Goal: Task Accomplishment & Management: Complete application form

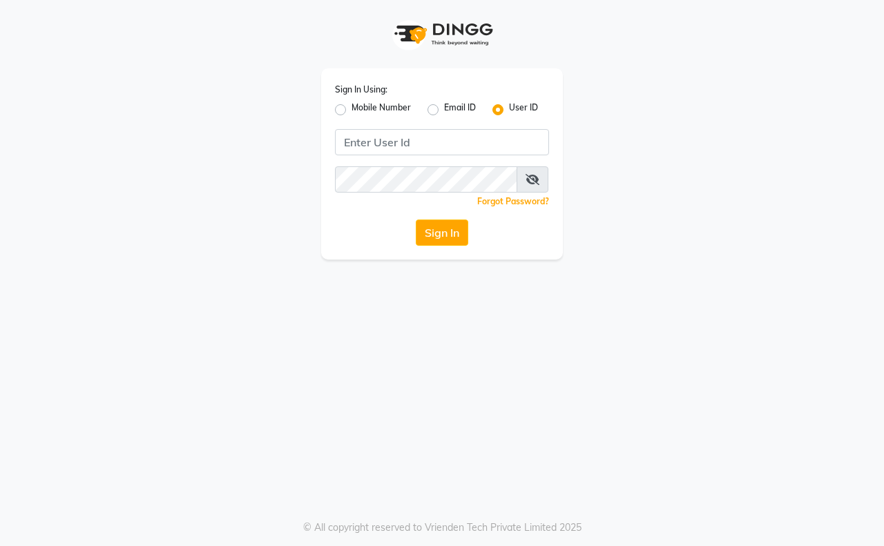
click at [351, 108] on label "Mobile Number" at bounding box center [380, 109] width 59 height 17
click at [351, 108] on input "Mobile Number" at bounding box center [355, 105] width 9 height 9
radio input "true"
radio input "false"
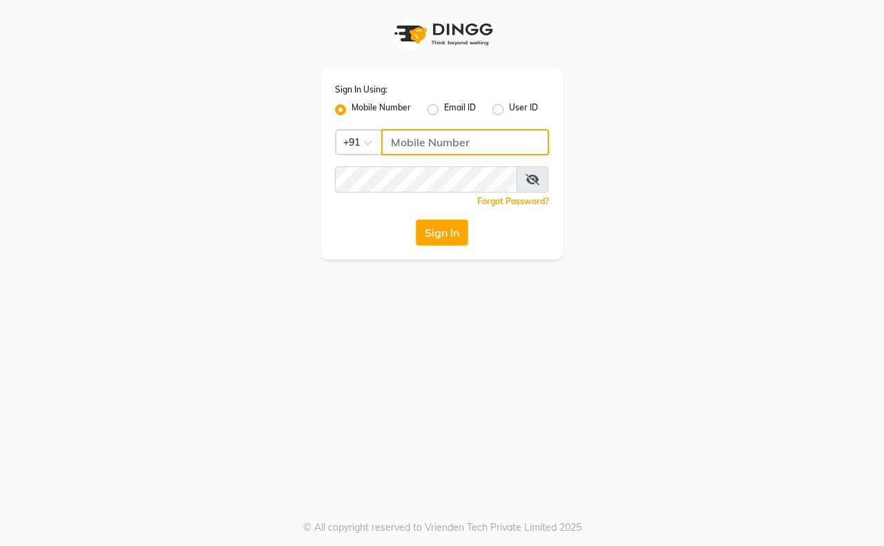
click at [415, 139] on input "Username" at bounding box center [465, 142] width 168 height 26
type input "9326379580"
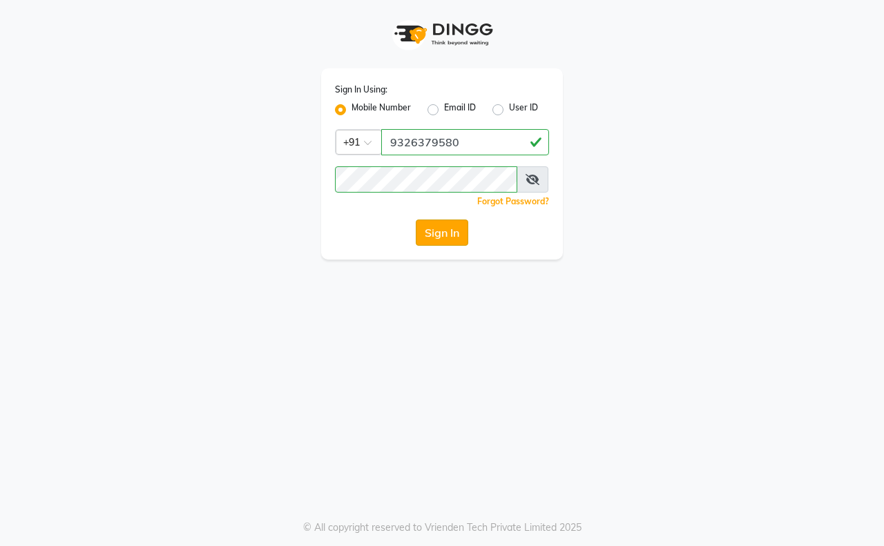
click at [443, 233] on button "Sign In" at bounding box center [442, 233] width 52 height 26
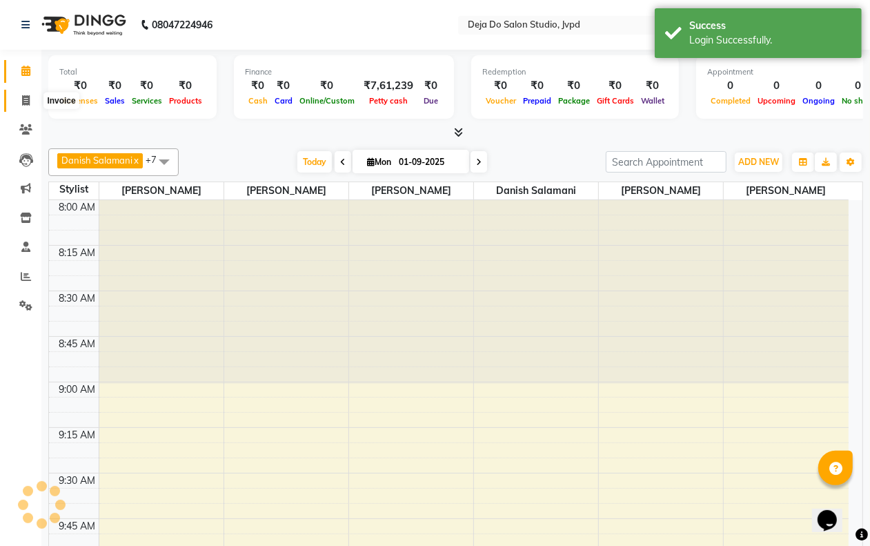
click at [35, 101] on span at bounding box center [26, 101] width 24 height 16
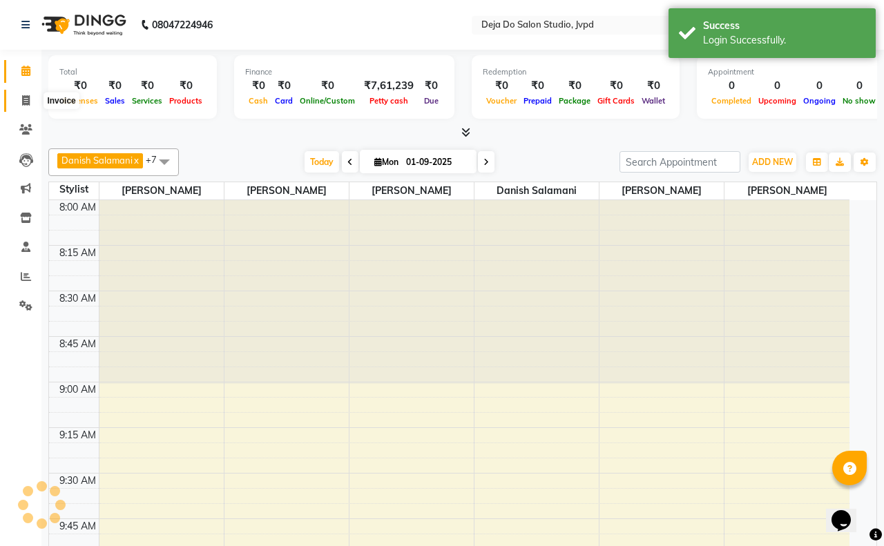
select select "service"
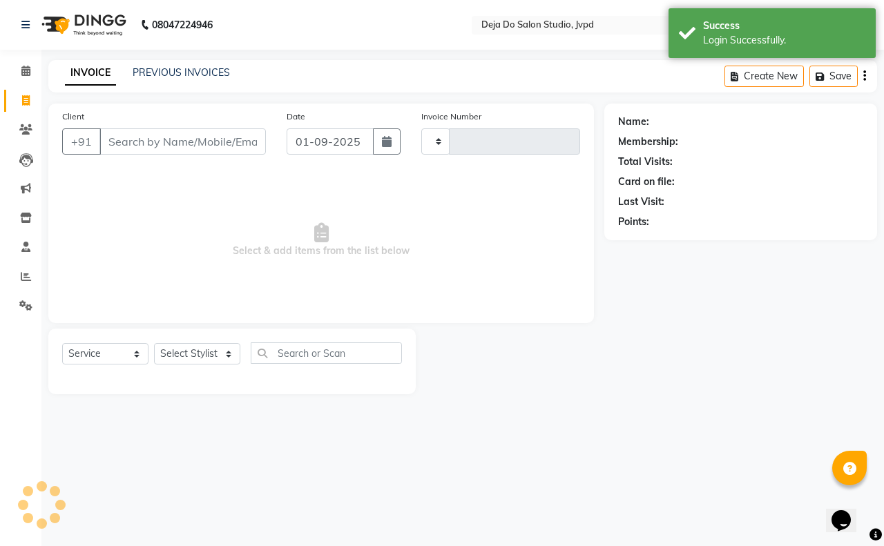
type input "1386"
select select "7295"
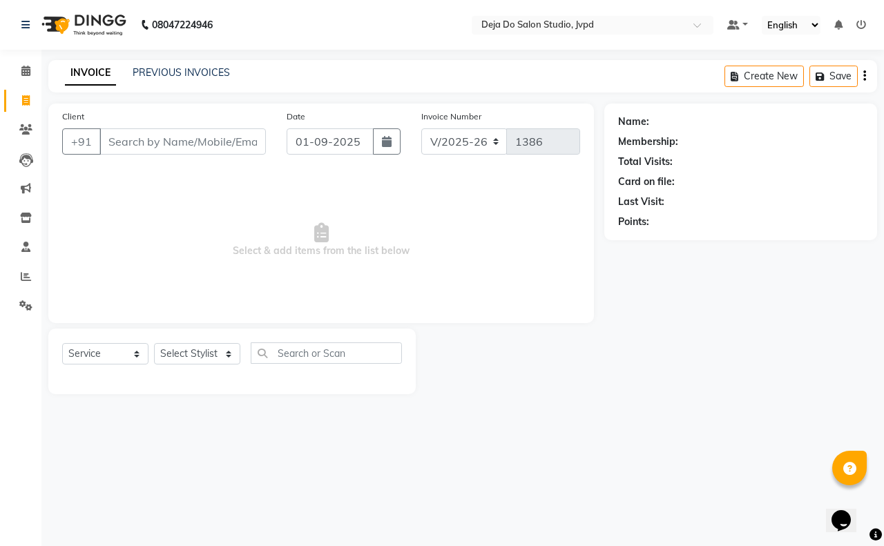
click at [144, 142] on input "Client" at bounding box center [182, 141] width 166 height 26
type input "9029094639"
click at [224, 144] on span "Add Client" at bounding box center [230, 142] width 55 height 14
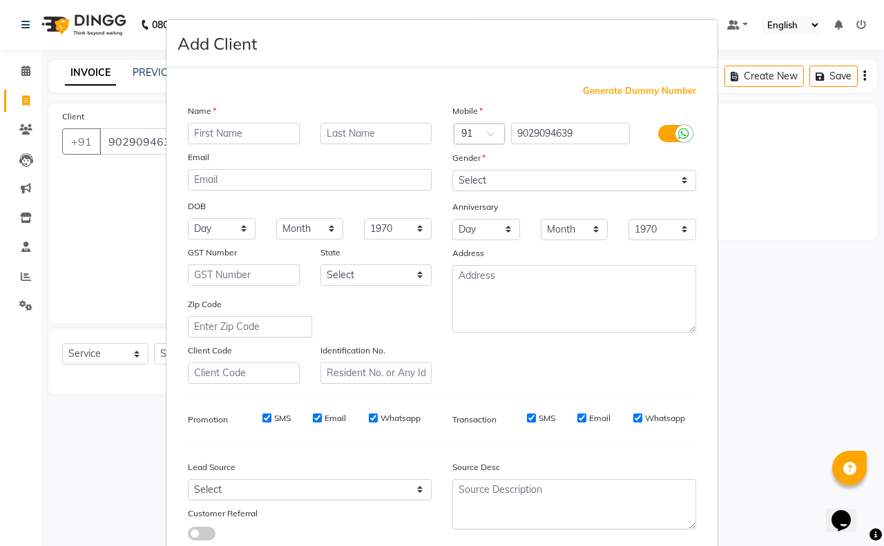
click at [232, 133] on input "text" at bounding box center [244, 133] width 112 height 21
type input "[PERSON_NAME]"
click at [456, 177] on select "Select [DEMOGRAPHIC_DATA] [DEMOGRAPHIC_DATA] Other Prefer Not To Say" at bounding box center [574, 180] width 244 height 21
select select "[DEMOGRAPHIC_DATA]"
click at [452, 170] on select "Select [DEMOGRAPHIC_DATA] [DEMOGRAPHIC_DATA] Other Prefer Not To Say" at bounding box center [574, 180] width 244 height 21
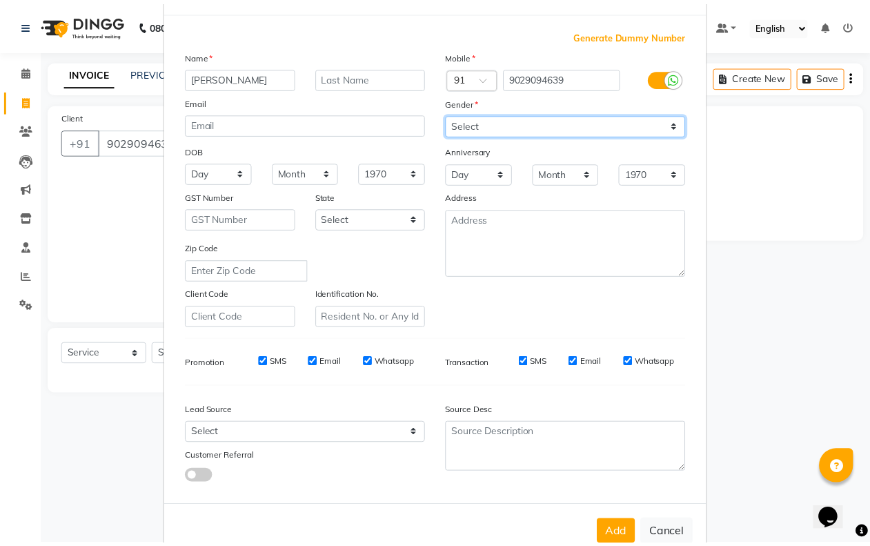
scroll to position [86, 0]
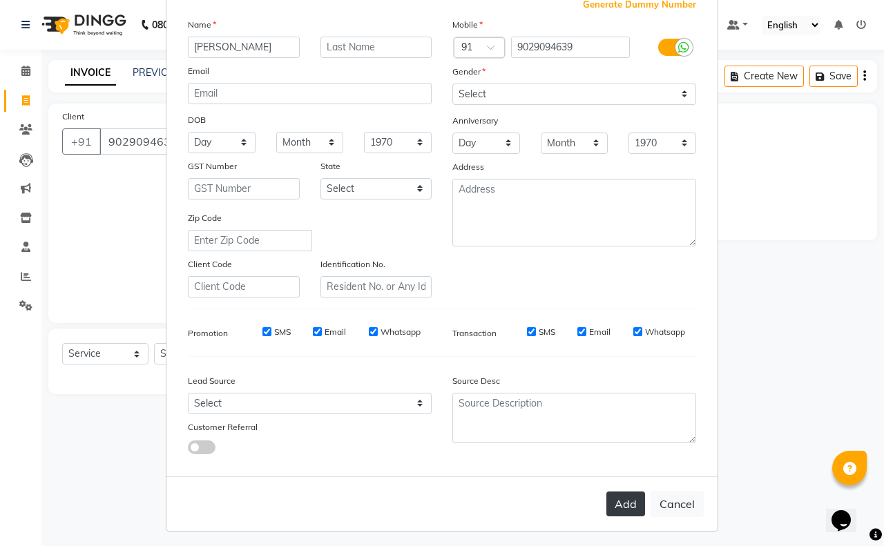
click at [623, 495] on button "Add" at bounding box center [625, 503] width 39 height 25
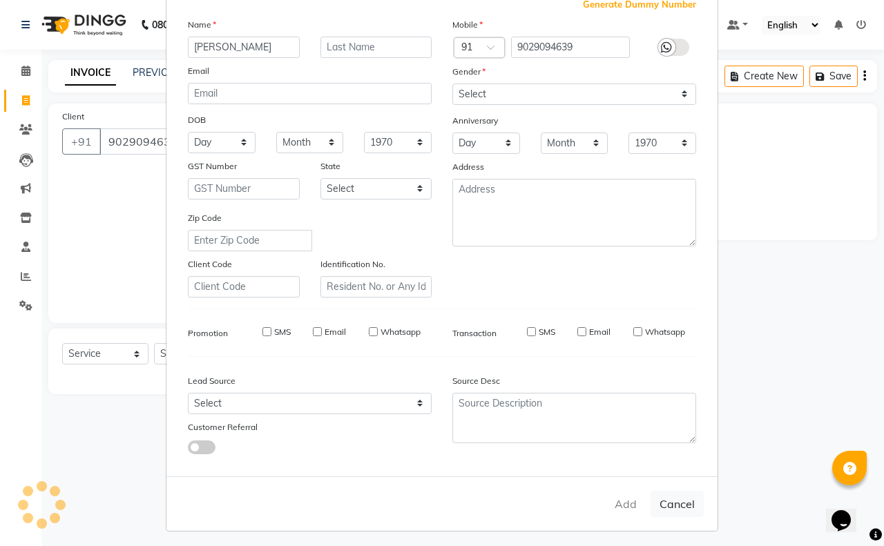
type input "90******39"
select select
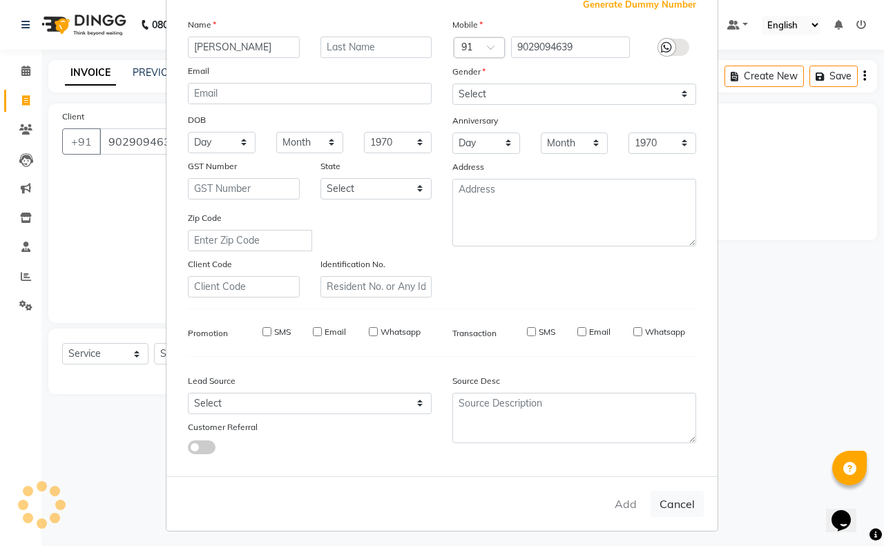
select select
checkbox input "false"
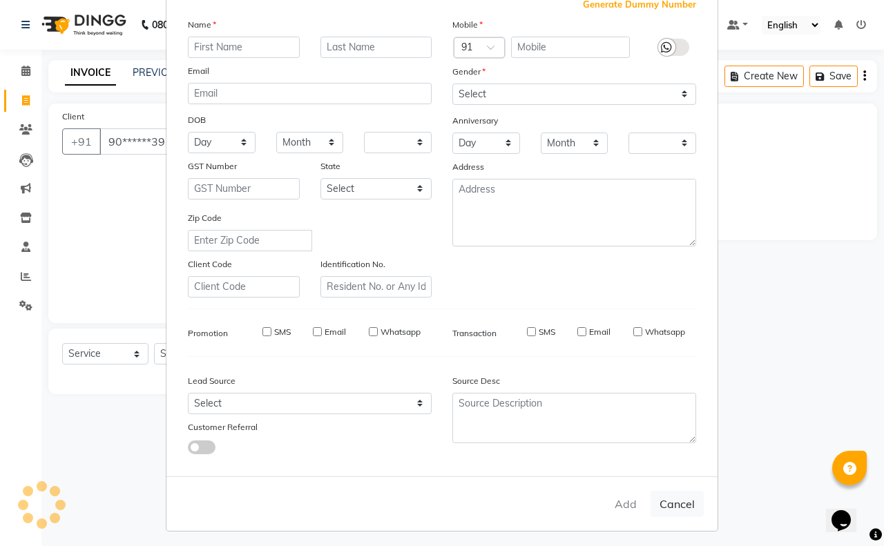
checkbox input "false"
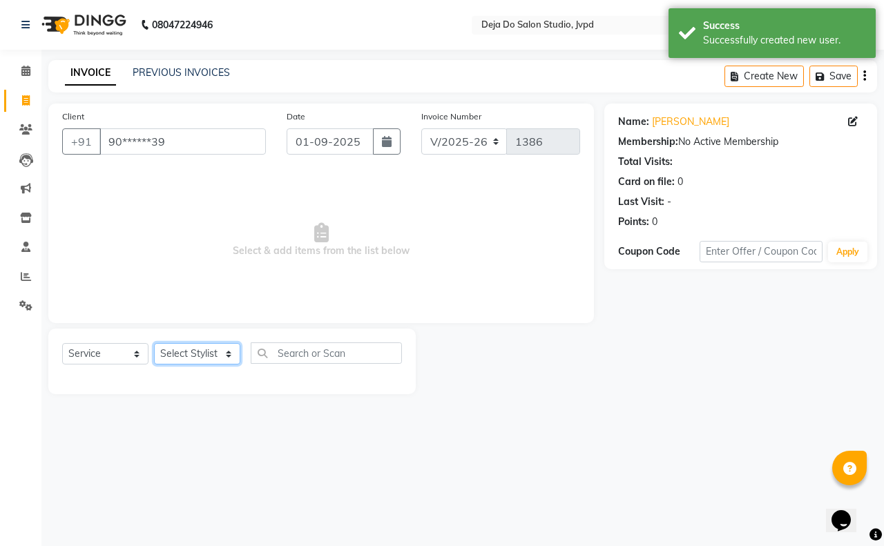
click at [215, 351] on select "Select Stylist Aditi Admin [PERSON_NAME] [PERSON_NAME] Danish Salamani [PERSON_…" at bounding box center [197, 353] width 86 height 21
select select "62496"
click at [154, 343] on select "Select Stylist Aditi Admin [PERSON_NAME] [PERSON_NAME] Danish Salamani [PERSON_…" at bounding box center [197, 353] width 86 height 21
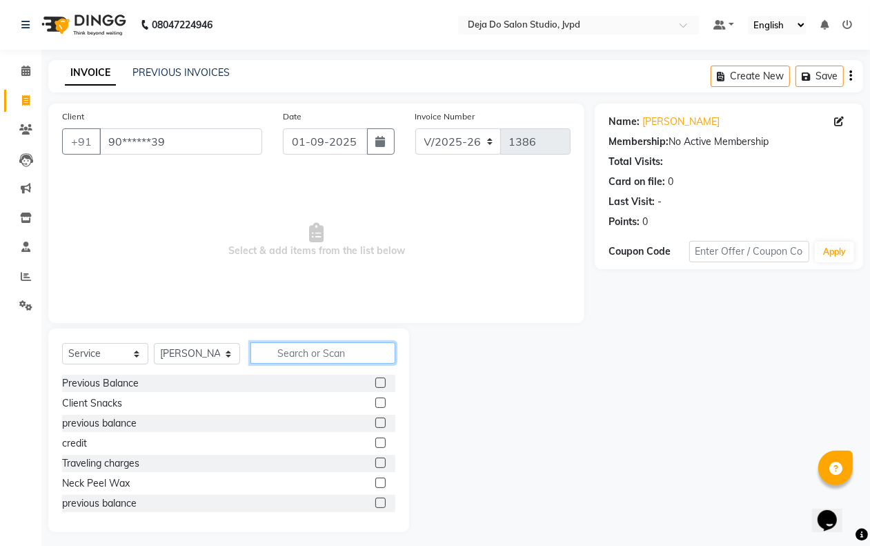
click at [293, 347] on input "text" at bounding box center [323, 352] width 145 height 21
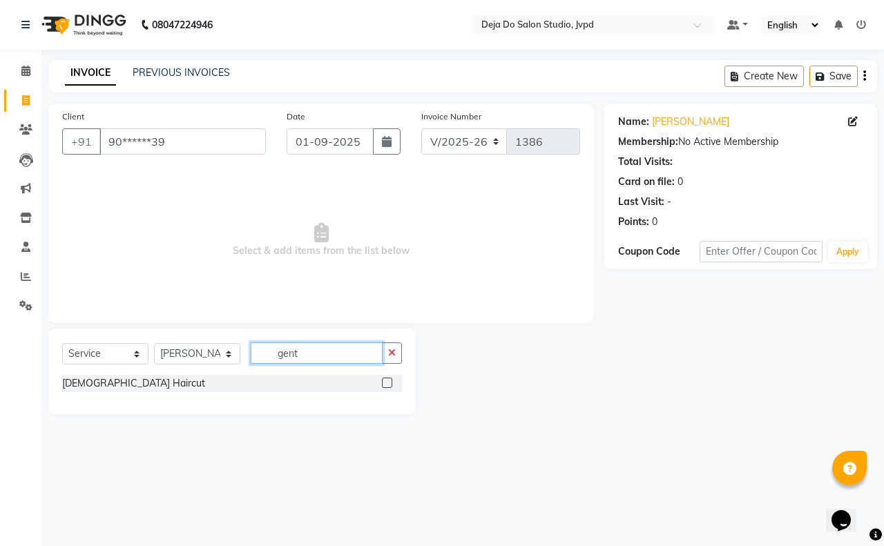
type input "gent"
click at [383, 378] on label at bounding box center [387, 383] width 10 height 10
click at [383, 379] on input "checkbox" at bounding box center [386, 383] width 9 height 9
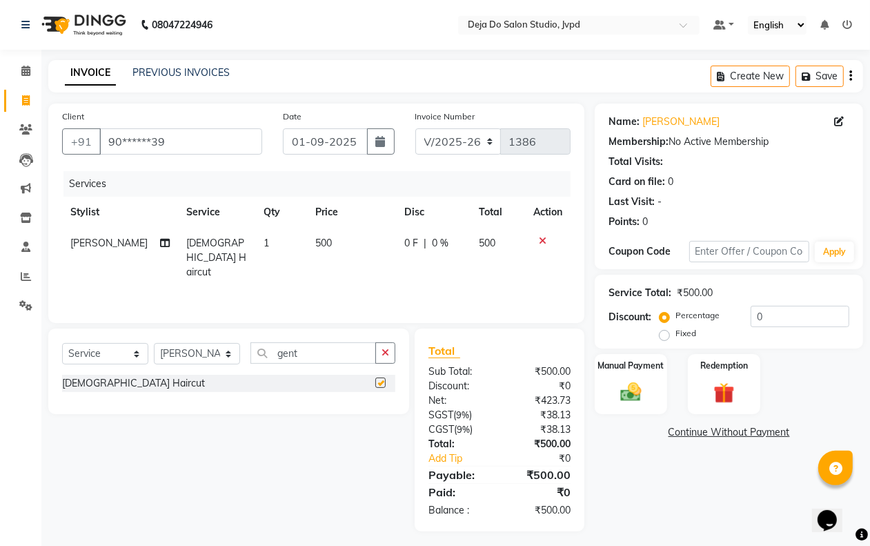
checkbox input "false"
click at [623, 409] on div "Manual Payment" at bounding box center [631, 384] width 75 height 63
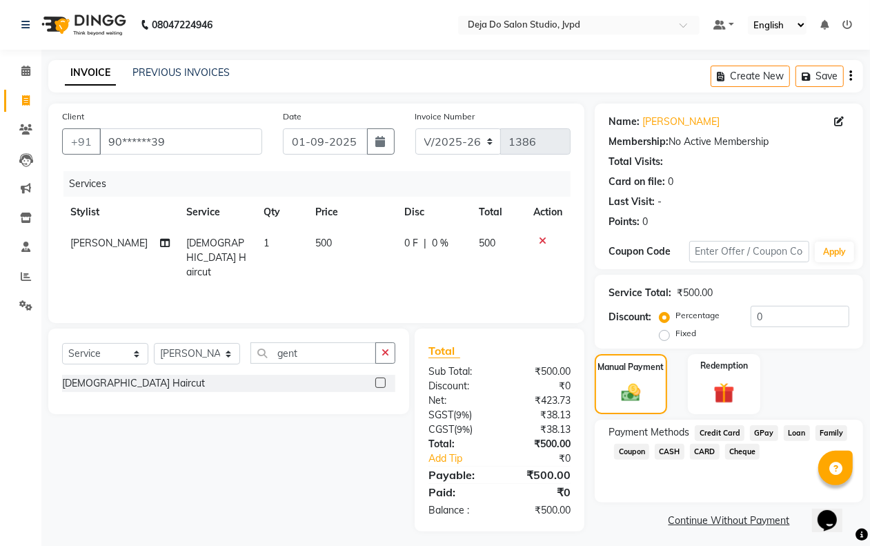
click at [664, 453] on span "CASH" at bounding box center [670, 452] width 30 height 16
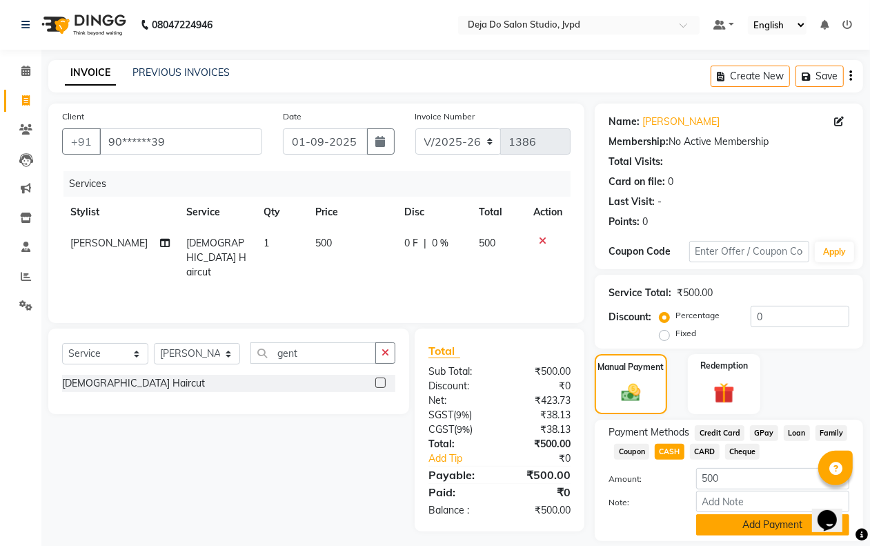
click at [705, 515] on button "Add Payment" at bounding box center [772, 524] width 153 height 21
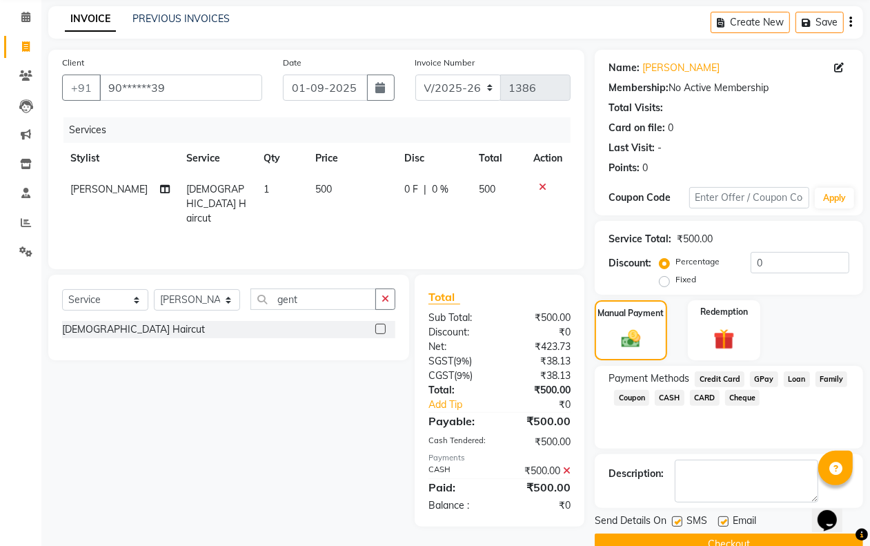
scroll to position [84, 0]
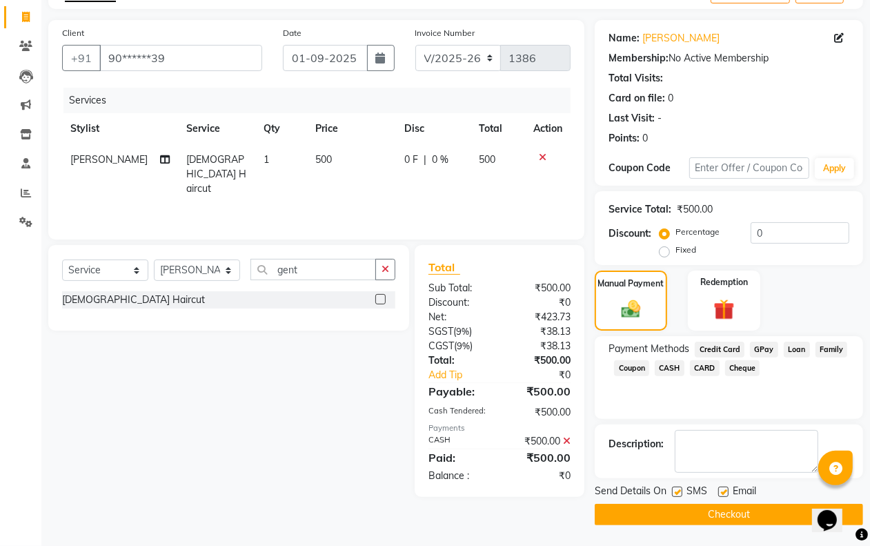
click at [702, 512] on button "Checkout" at bounding box center [729, 514] width 269 height 21
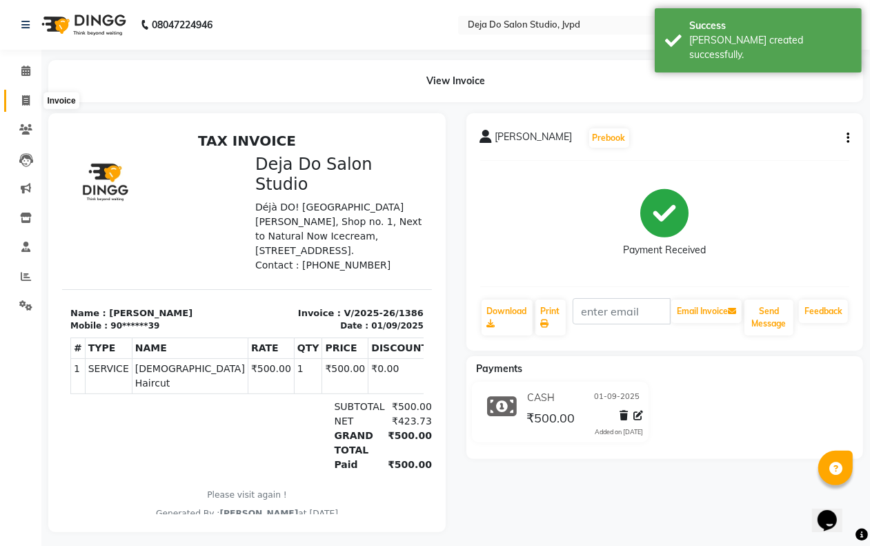
click at [30, 97] on span at bounding box center [26, 101] width 24 height 16
select select "service"
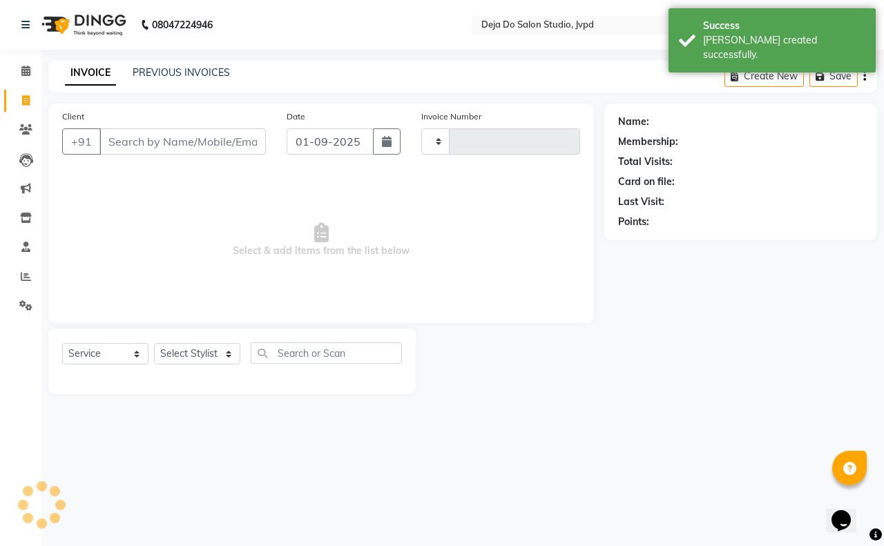
type input "1387"
select select "7295"
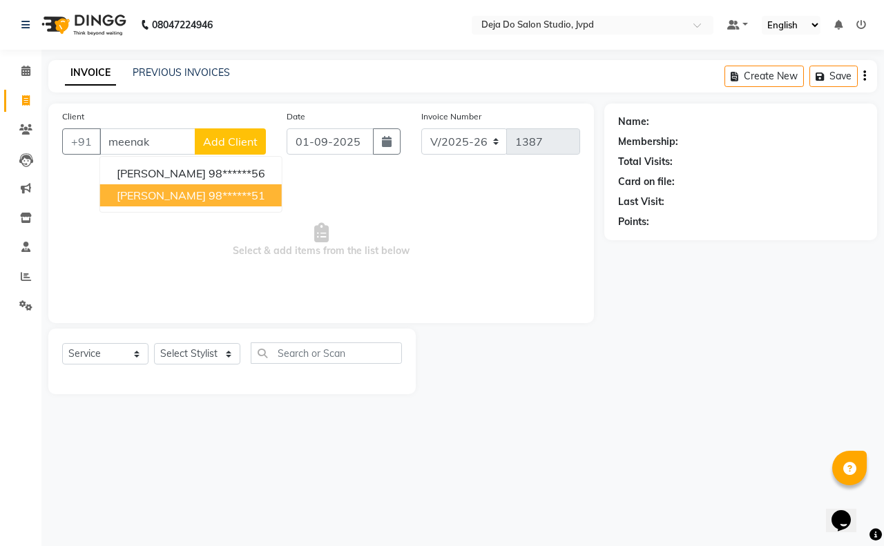
click at [171, 186] on button "[PERSON_NAME] 98******51" at bounding box center [191, 195] width 182 height 22
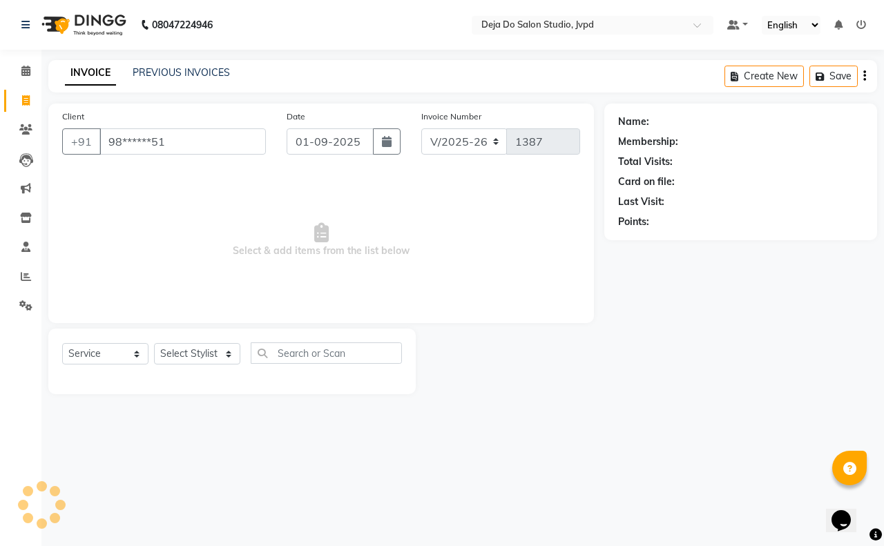
type input "98******51"
select select "1: Object"
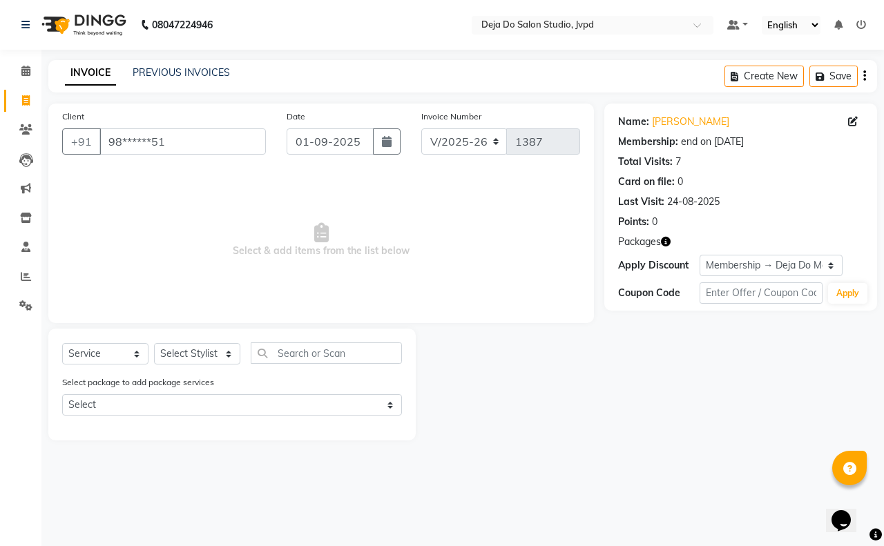
click at [219, 416] on div "Select package to add package services Select Deja Do Membership" at bounding box center [232, 398] width 360 height 46
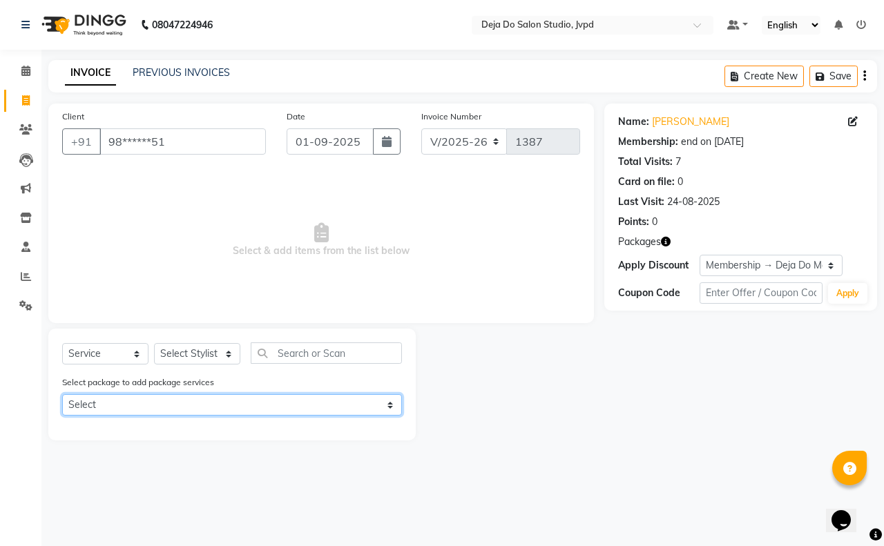
click at [218, 408] on select "Select Deja Do Membership" at bounding box center [232, 404] width 340 height 21
select select "1: Object"
click at [62, 394] on select "Select Deja Do Membership" at bounding box center [232, 404] width 340 height 21
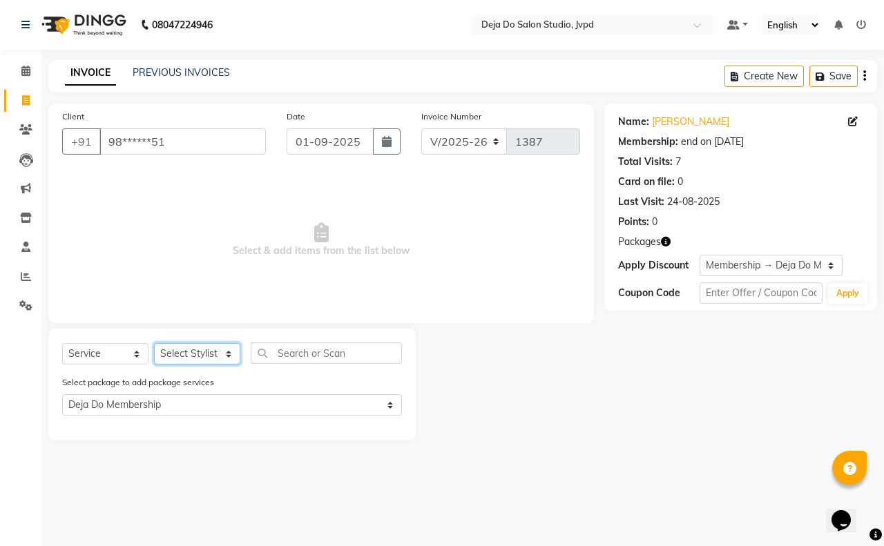
click at [224, 354] on select "Select Stylist Aditi Admin [PERSON_NAME] [PERSON_NAME] Danish Salamani [PERSON_…" at bounding box center [197, 353] width 86 height 21
select select "62497"
click at [154, 343] on select "Select Stylist Aditi Admin [PERSON_NAME] [PERSON_NAME] Danish Salamani [PERSON_…" at bounding box center [197, 353] width 86 height 21
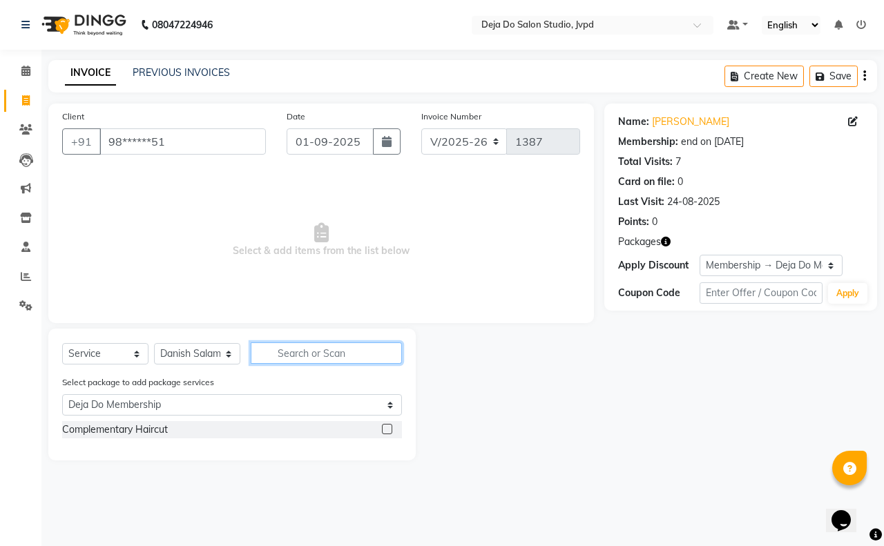
click at [290, 353] on input "text" at bounding box center [326, 352] width 151 height 21
type input "r"
select select "0: undefined"
type input "reg"
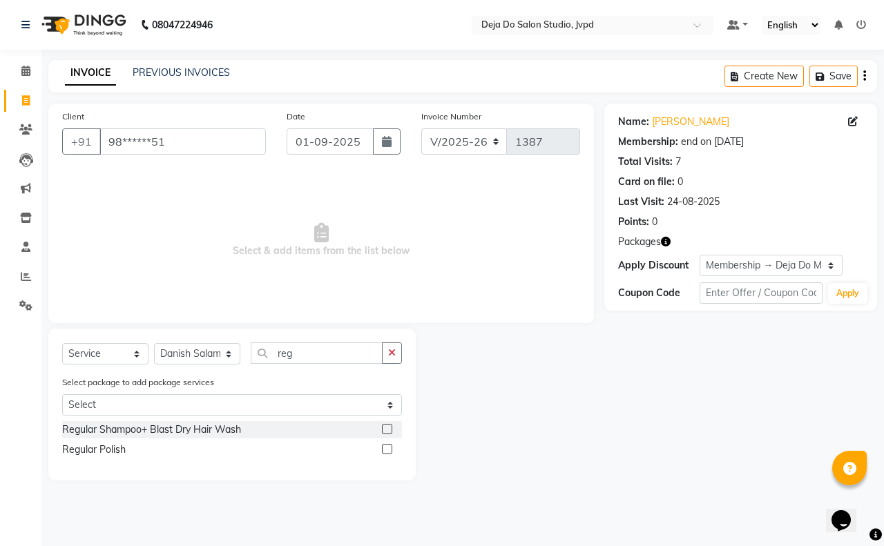
click at [383, 427] on label at bounding box center [387, 429] width 10 height 10
click at [383, 427] on input "checkbox" at bounding box center [386, 429] width 9 height 9
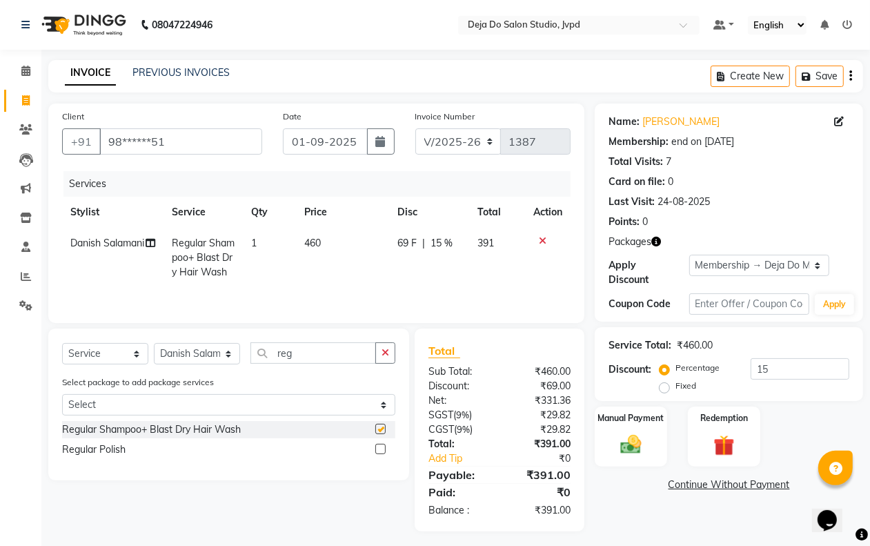
checkbox input "false"
click at [339, 237] on td "460" at bounding box center [342, 258] width 93 height 60
select select "62497"
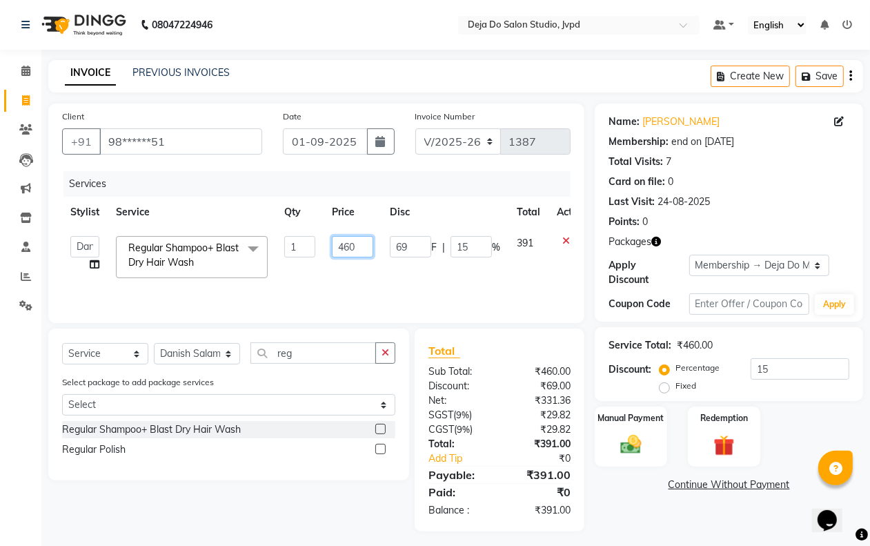
click at [344, 236] on input "460" at bounding box center [352, 246] width 41 height 21
click at [349, 238] on input "460" at bounding box center [352, 246] width 41 height 21
type input "500"
click at [400, 266] on td "69 F | 15 %" at bounding box center [445, 257] width 127 height 59
select select "62497"
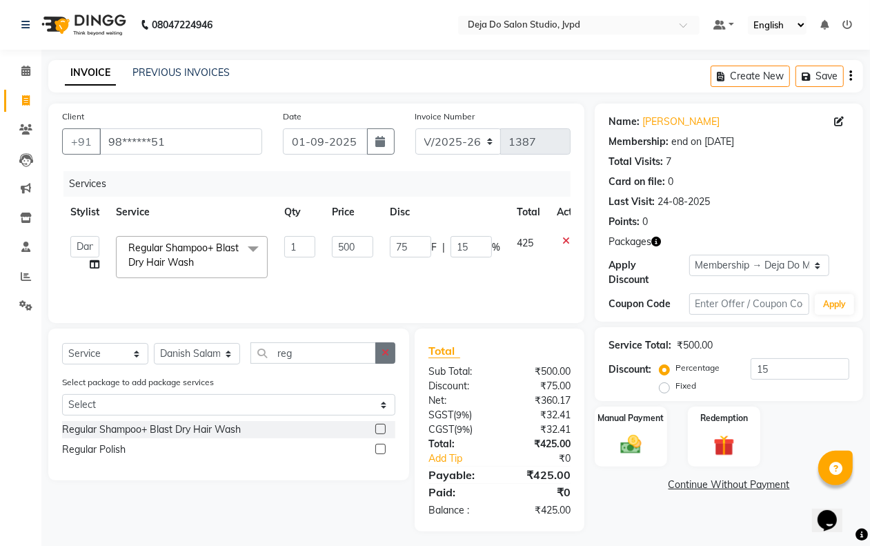
click at [393, 354] on button "button" at bounding box center [386, 352] width 20 height 21
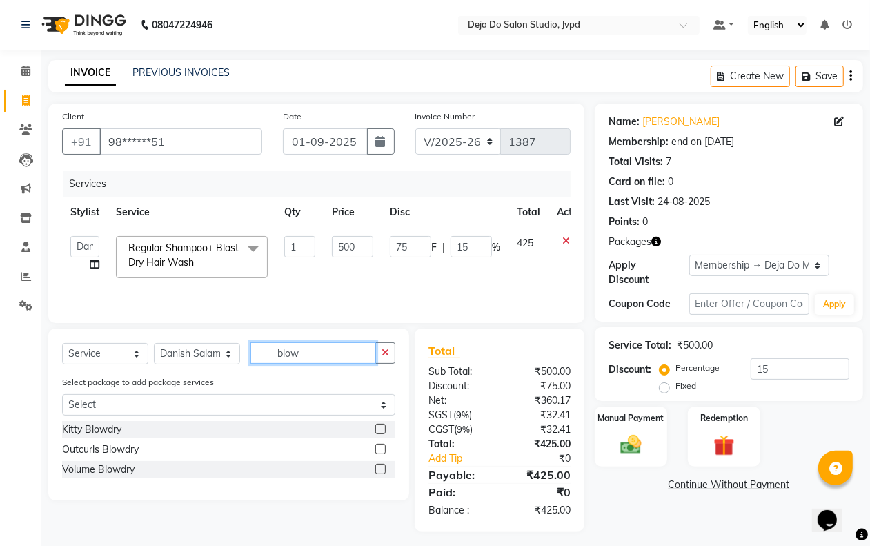
type input "blow"
click at [376, 471] on label at bounding box center [381, 469] width 10 height 10
click at [376, 471] on input "checkbox" at bounding box center [380, 469] width 9 height 9
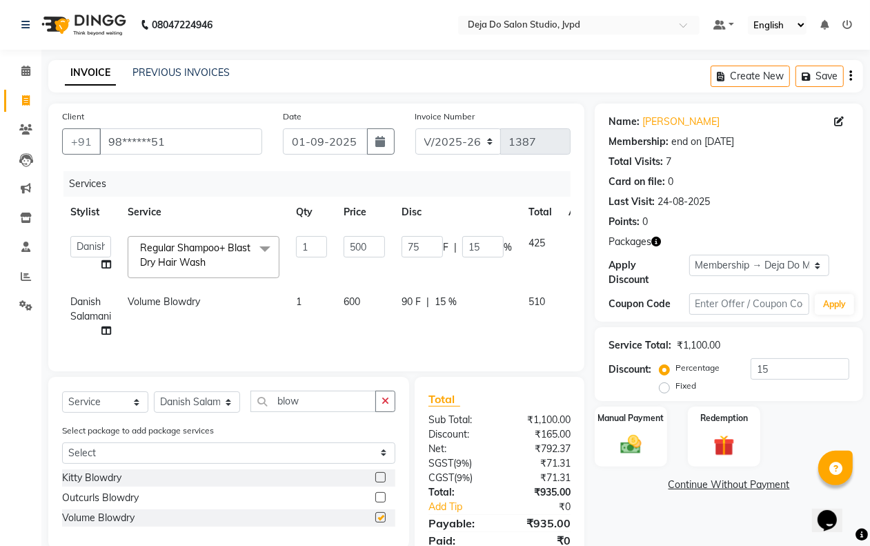
checkbox input "false"
click at [373, 339] on td "600" at bounding box center [364, 316] width 58 height 60
select select "62497"
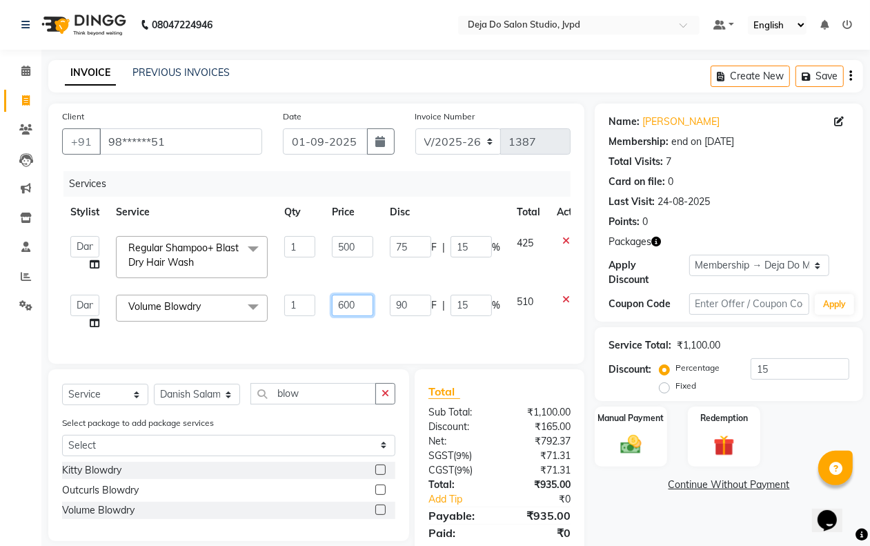
click at [347, 305] on input "600" at bounding box center [352, 305] width 41 height 21
type input "650"
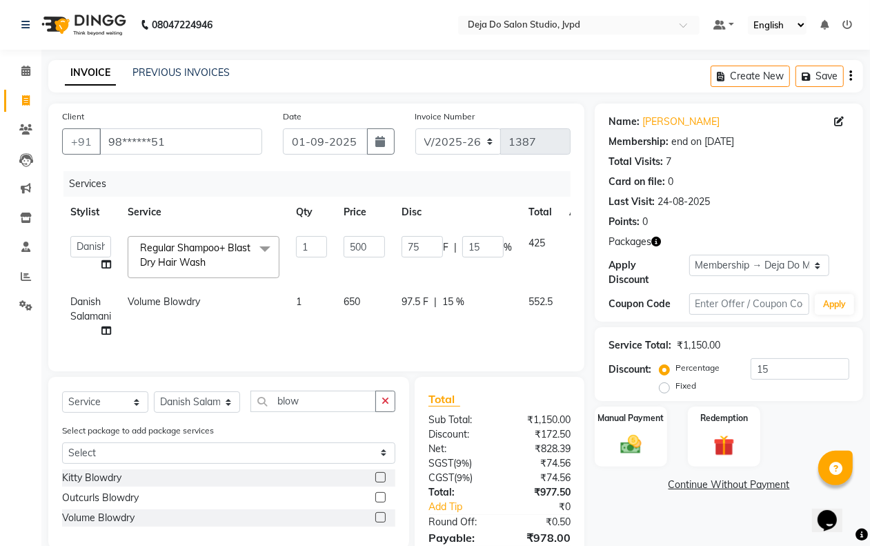
click at [402, 330] on td "97.5 F | 15 %" at bounding box center [456, 316] width 127 height 60
select select "62497"
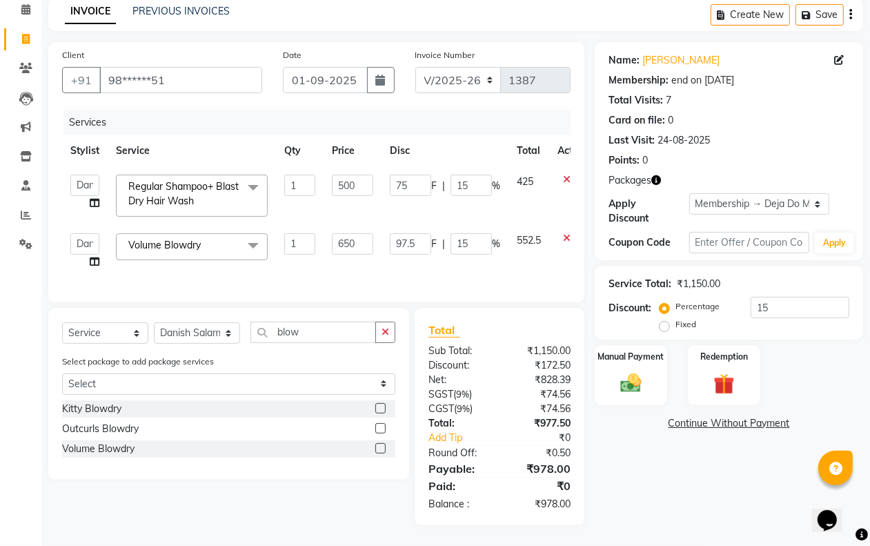
scroll to position [74, 0]
click at [359, 233] on input "650" at bounding box center [352, 243] width 41 height 21
type input "653"
click at [396, 249] on td "97.5 F | 15 %" at bounding box center [445, 251] width 127 height 52
select select "62497"
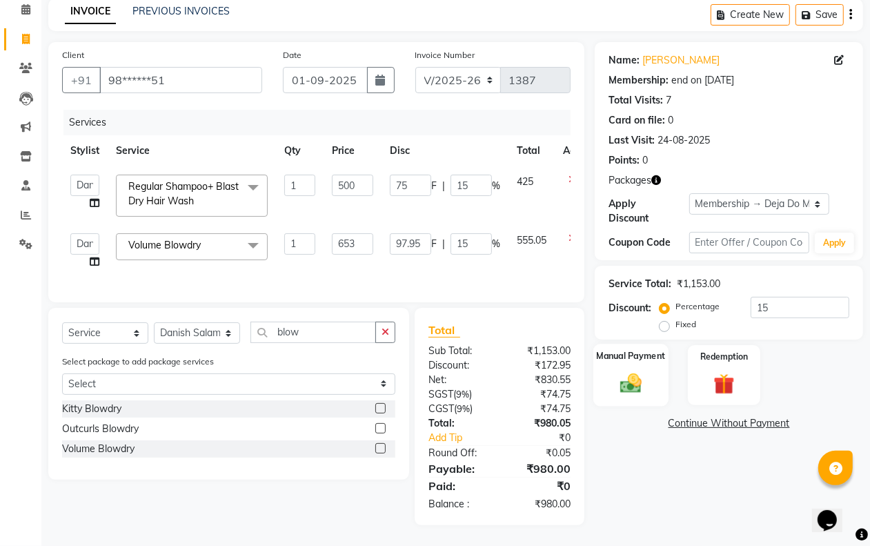
click at [630, 371] on img at bounding box center [631, 383] width 35 height 25
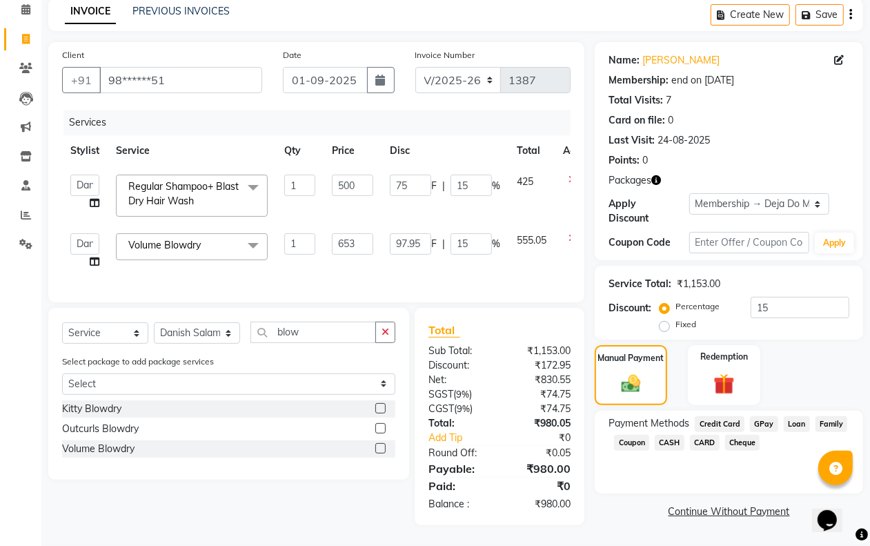
click at [678, 435] on span "CASH" at bounding box center [670, 443] width 30 height 16
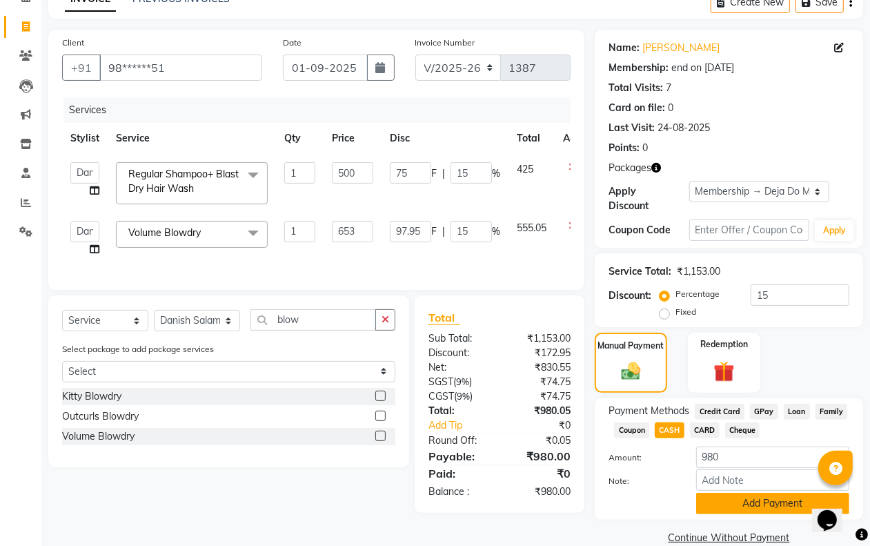
click at [721, 509] on button "Add Payment" at bounding box center [772, 503] width 153 height 21
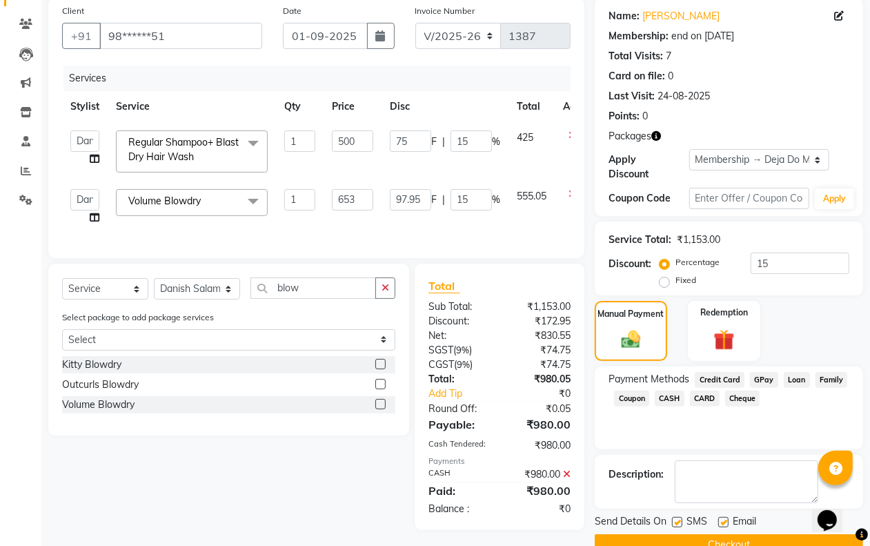
scroll to position [136, 0]
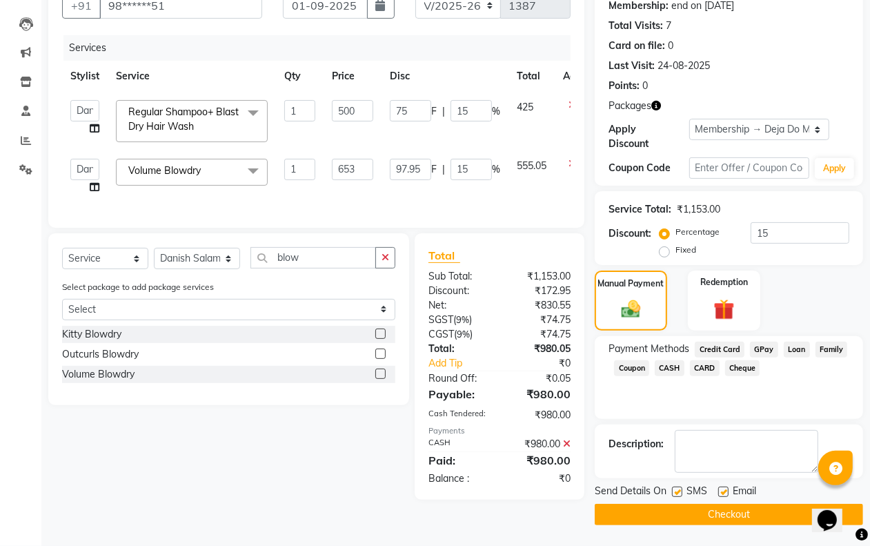
click at [702, 516] on button "Checkout" at bounding box center [729, 514] width 269 height 21
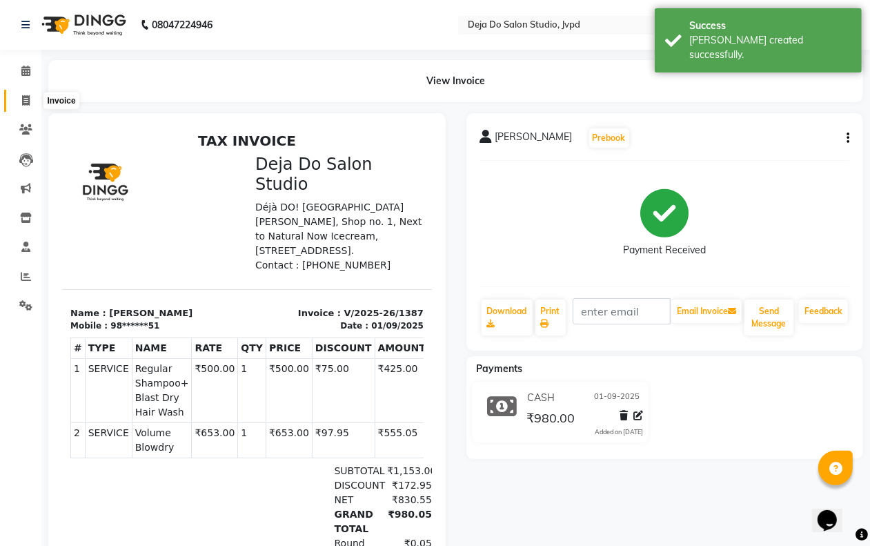
click at [22, 99] on icon at bounding box center [26, 100] width 8 height 10
select select "service"
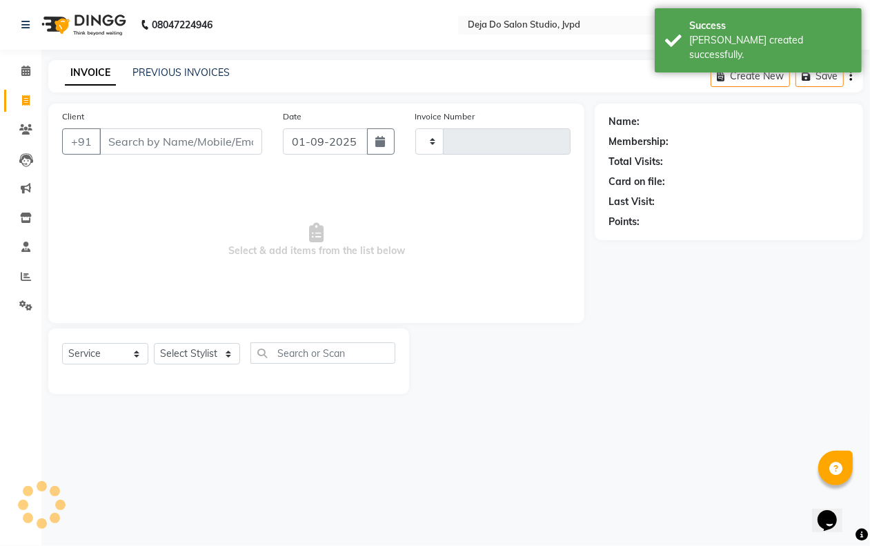
type input "1388"
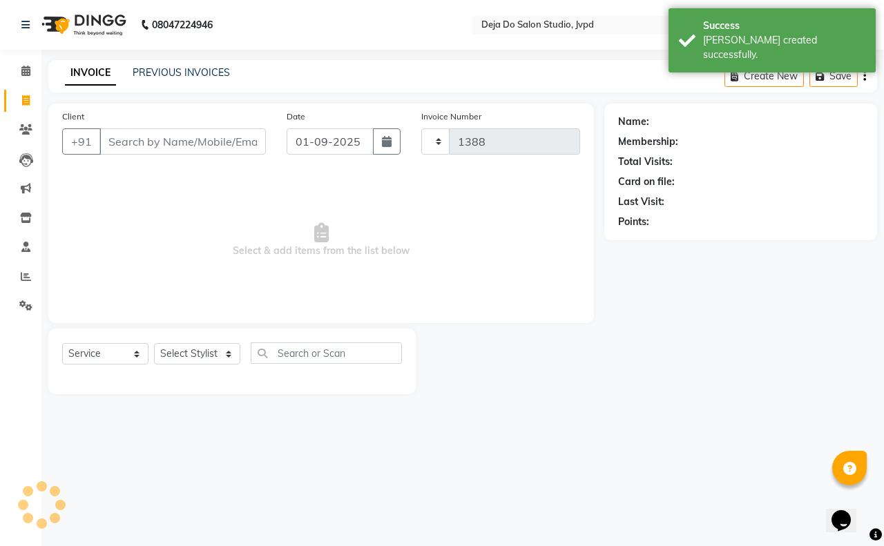
select select "7295"
